Goal: Information Seeking & Learning: Understand process/instructions

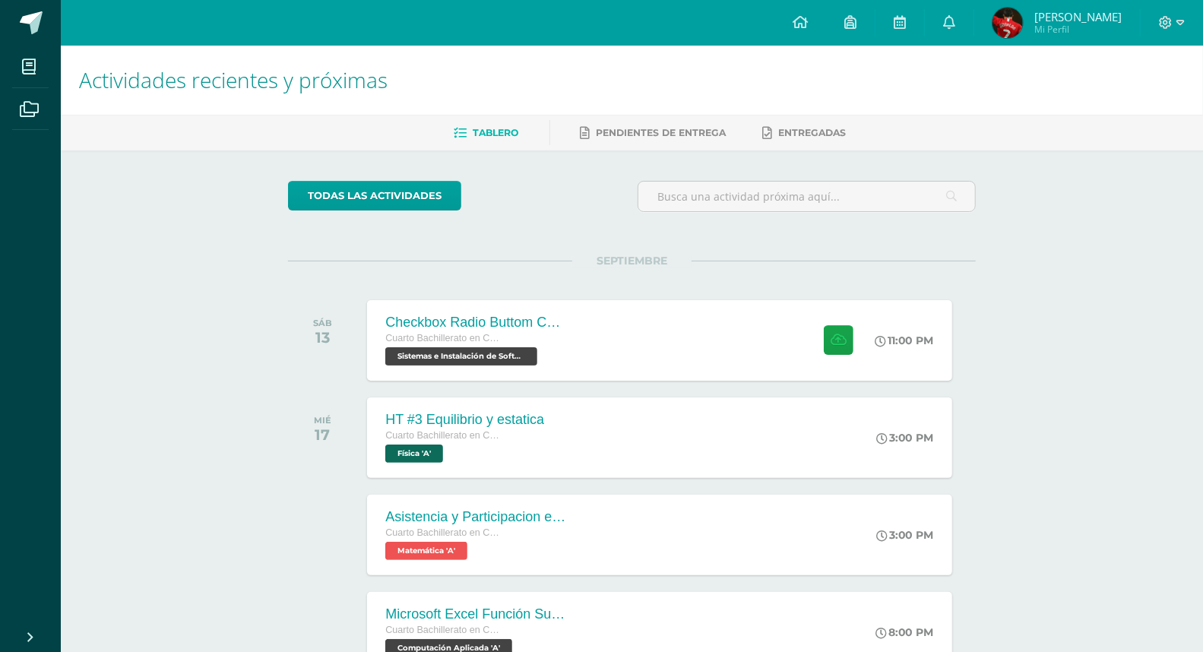
click at [491, 327] on div "Checkbox Radio Buttom Cajas de Selección" at bounding box center [476, 323] width 182 height 16
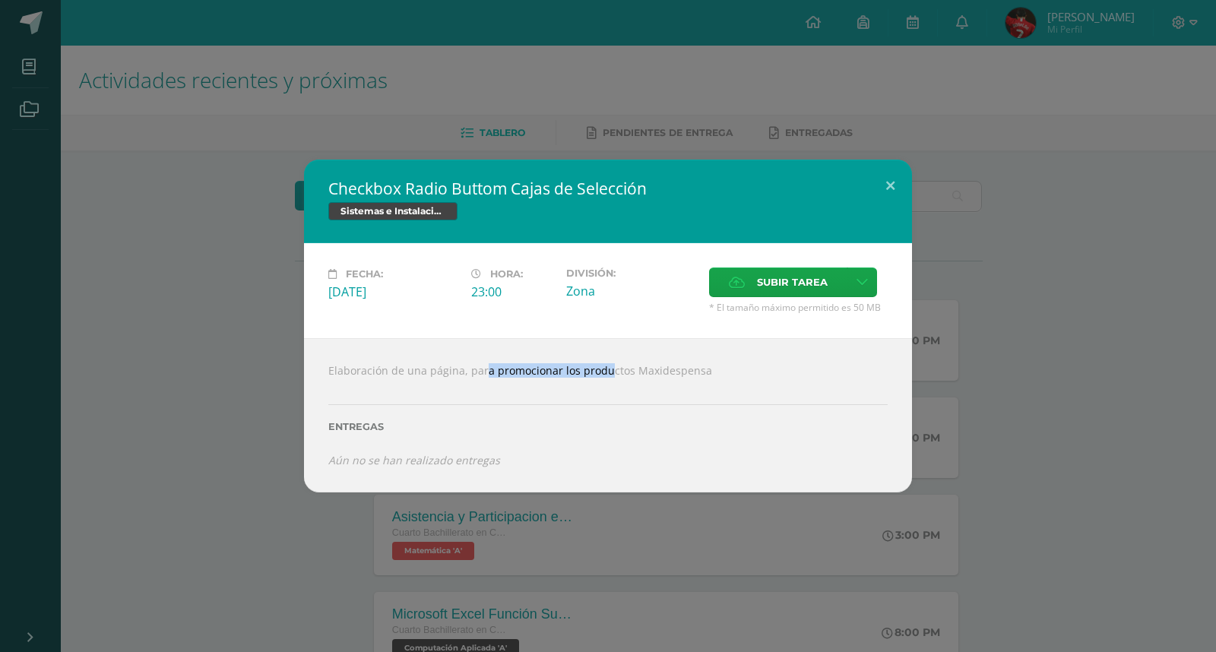
drag, startPoint x: 458, startPoint y: 374, endPoint x: 594, endPoint y: 380, distance: 135.4
click at [586, 378] on div "Elaboración de una página, para promocionar los productos Maxidespensa Entregas…" at bounding box center [608, 415] width 608 height 154
drag, startPoint x: 621, startPoint y: 381, endPoint x: 628, endPoint y: 383, distance: 7.7
click at [625, 381] on div at bounding box center [607, 384] width 559 height 12
drag, startPoint x: 711, startPoint y: 374, endPoint x: 299, endPoint y: 369, distance: 411.2
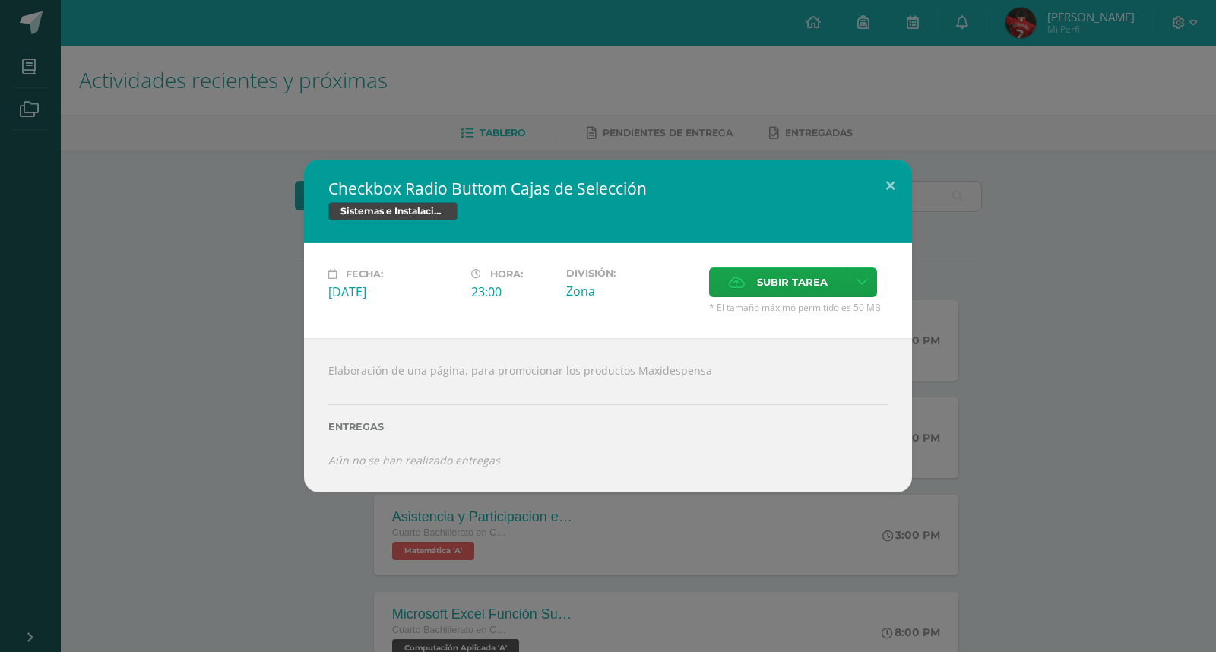
click at [299, 369] on div "Checkbox Radio Buttom Cajas de Selección Sistemas e Instalación de Software Fec…" at bounding box center [608, 326] width 1204 height 332
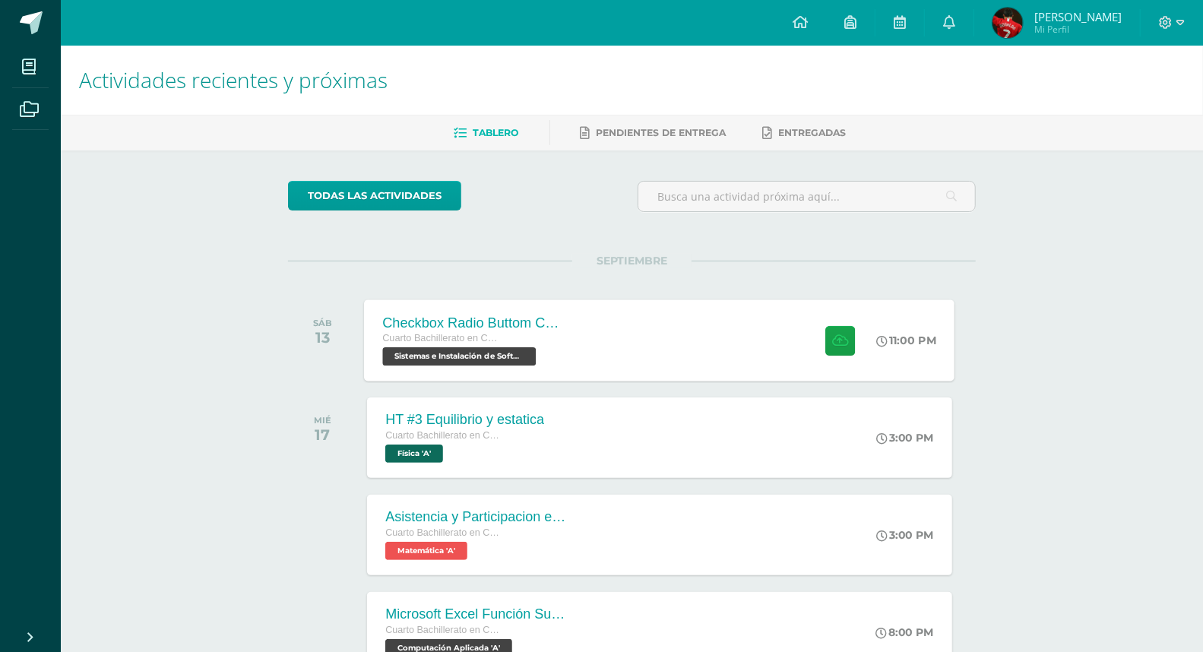
click at [673, 340] on div "Checkbox Radio Buttom Cajas de Selección Cuarto Bachillerato en CCLL con Orient…" at bounding box center [660, 339] width 590 height 81
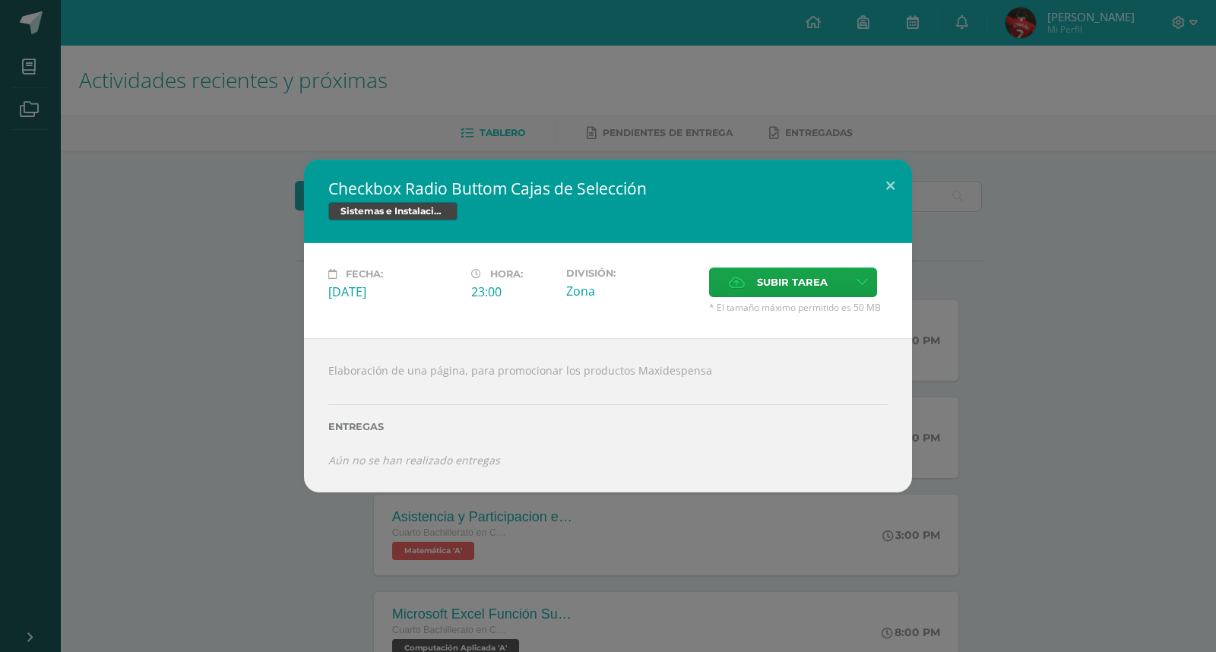
drag, startPoint x: 737, startPoint y: 368, endPoint x: 305, endPoint y: 369, distance: 431.6
click at [305, 369] on div "Elaboración de una página, para promocionar los productos Maxidespensa Entregas…" at bounding box center [608, 415] width 608 height 154
copy div "Elaboración de una página, para promocionar los productos Maxidespensa"
click at [1024, 371] on div "Checkbox Radio Buttom Cajas de Selección Sistemas e Instalación de Software Fec…" at bounding box center [608, 326] width 1204 height 332
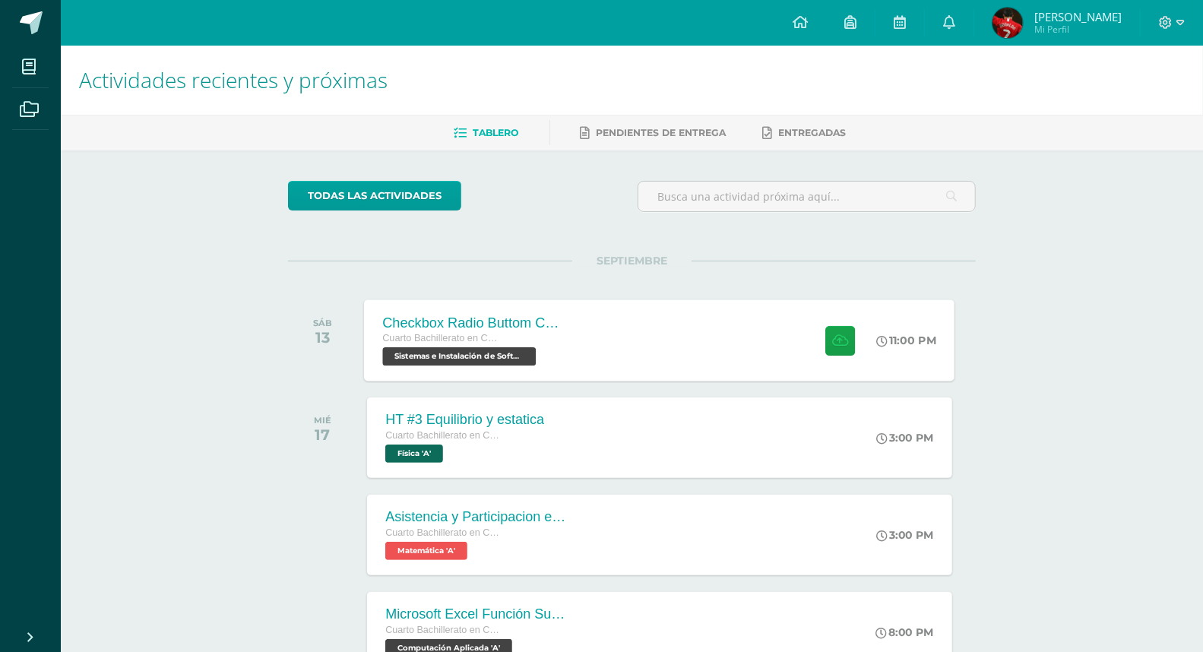
click at [635, 366] on div "Checkbox Radio Buttom Cajas de Selección Cuarto Bachillerato en CCLL con Orient…" at bounding box center [660, 339] width 590 height 81
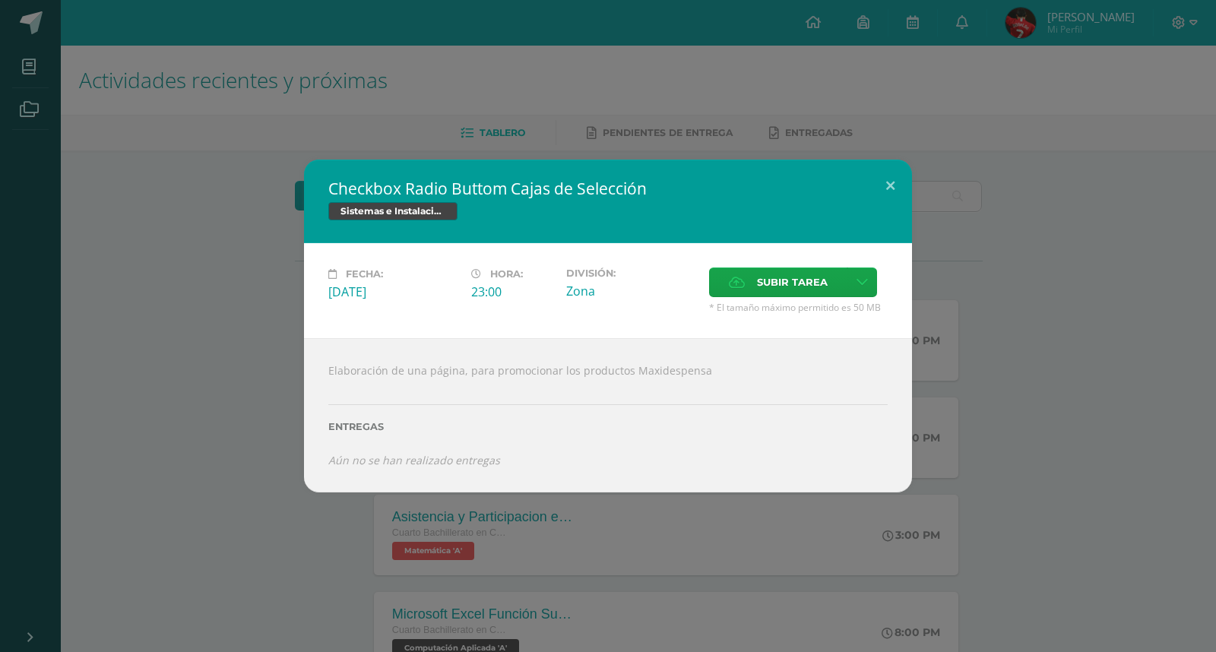
click at [699, 76] on div "Checkbox Radio Buttom Cajas de Selección Sistemas e Instalación de Software Fec…" at bounding box center [608, 326] width 1216 height 652
